Goal: Task Accomplishment & Management: Use online tool/utility

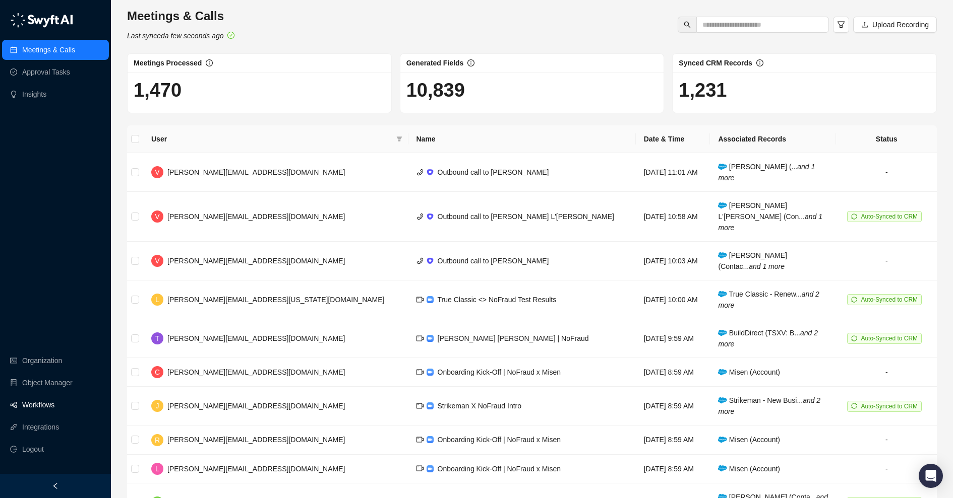
click at [45, 404] on link "Workflows" at bounding box center [38, 405] width 32 height 20
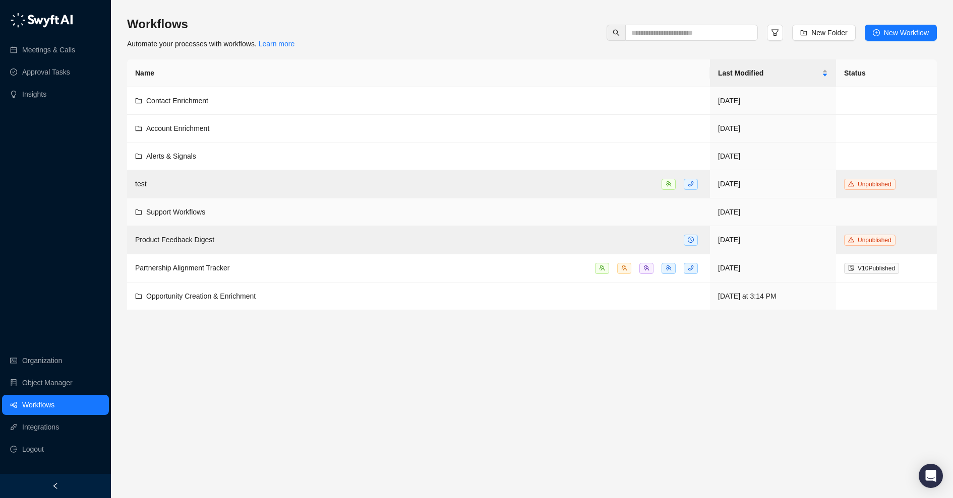
click at [281, 202] on td "Support Workflows" at bounding box center [418, 213] width 583 height 28
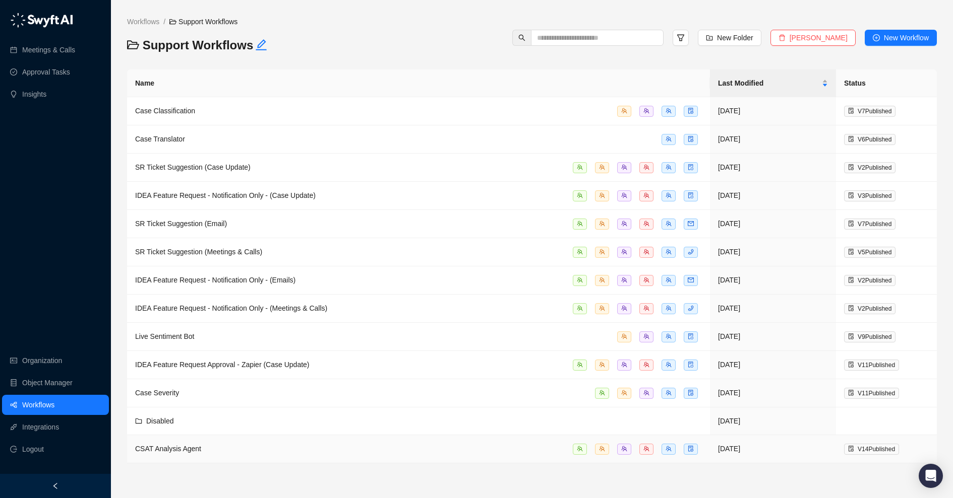
click at [218, 445] on div "CSAT Analysis Agent" at bounding box center [418, 450] width 567 height 12
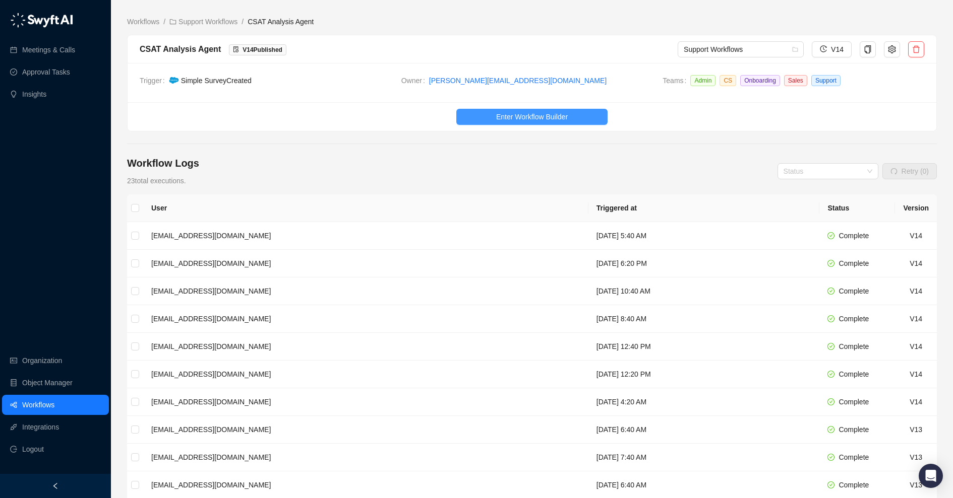
click at [527, 113] on span "Enter Workflow Builder" at bounding box center [532, 116] width 72 height 11
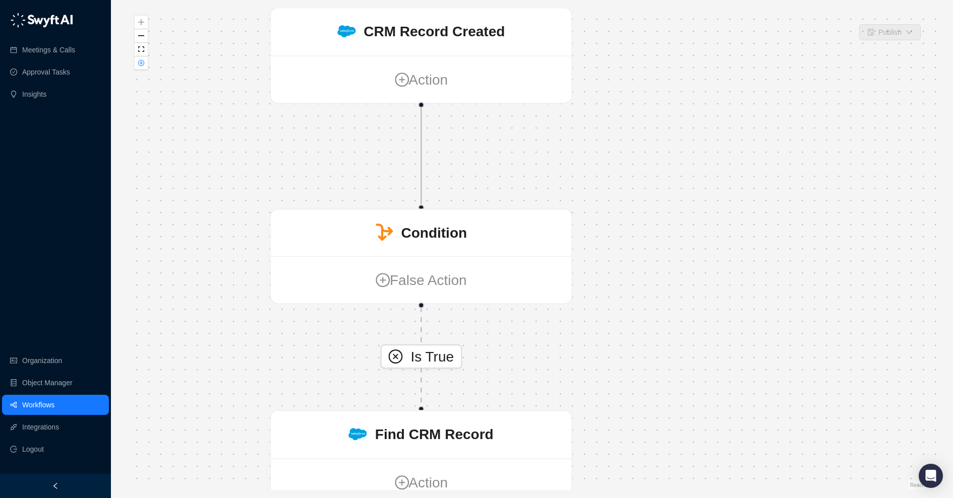
drag, startPoint x: 678, startPoint y: 113, endPoint x: 295, endPoint y: 335, distance: 443.0
click at [295, 335] on div "Is True CRM Record Created Action Condition False Action Find CRM Record Action…" at bounding box center [531, 249] width 809 height 482
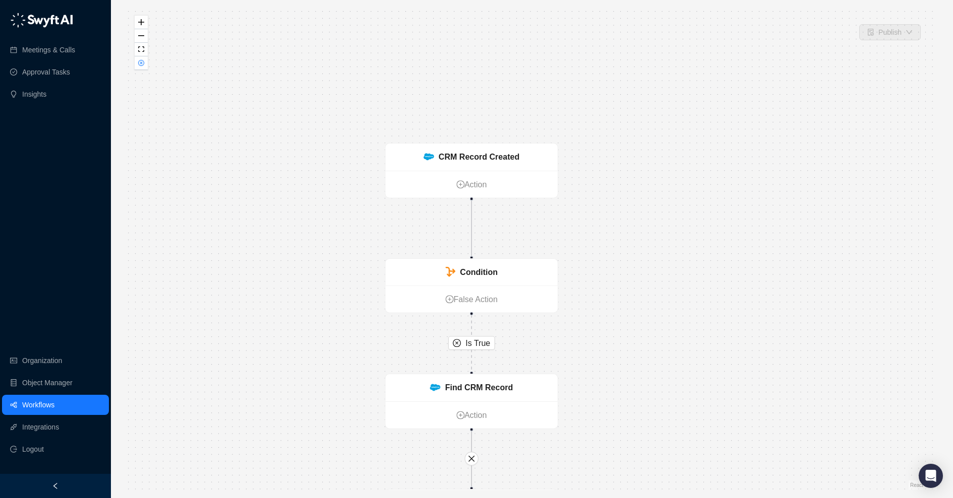
drag, startPoint x: 586, startPoint y: 171, endPoint x: 614, endPoint y: 217, distance: 53.6
click at [614, 217] on div "Is True CRM Record Created Action Condition False Action Find CRM Record Action…" at bounding box center [531, 249] width 809 height 482
